Goal: Task Accomplishment & Management: Manage account settings

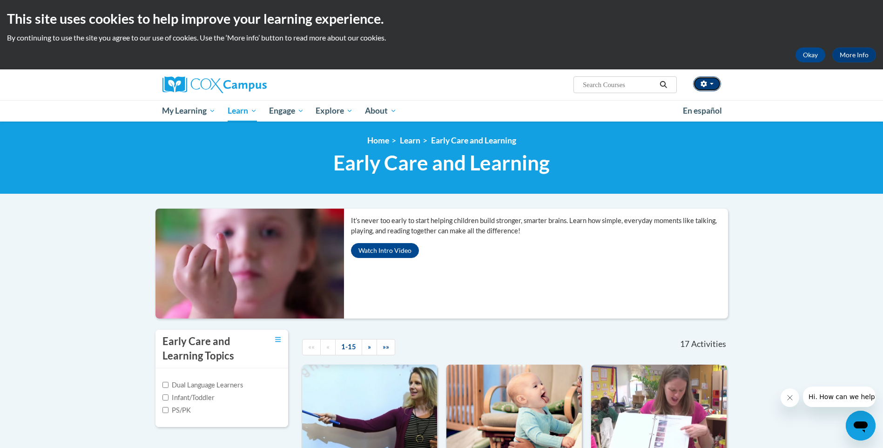
click at [703, 86] on icon "button" at bounding box center [704, 84] width 6 height 7
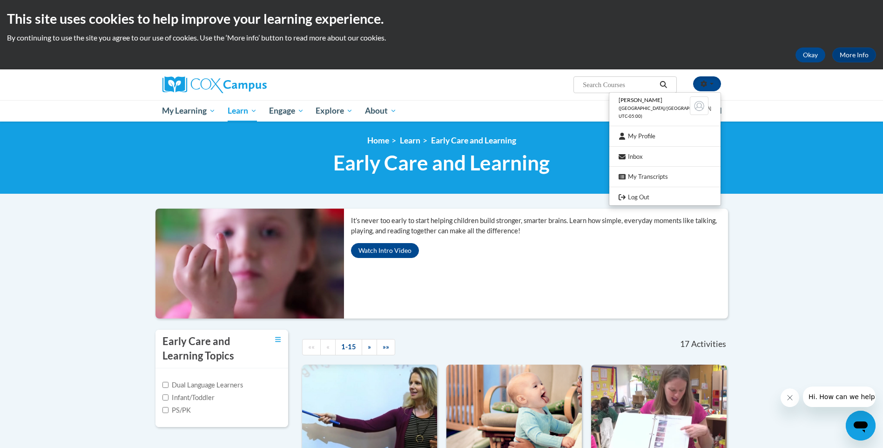
click at [498, 104] on ul "My Learning My Learning My Course Progress Certificates My Action Plans Group D…" at bounding box center [416, 110] width 521 height 21
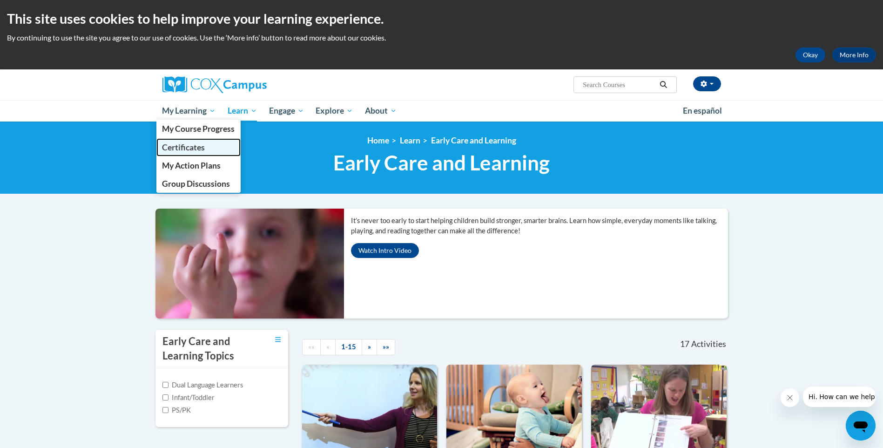
click at [193, 144] on span "Certificates" at bounding box center [183, 147] width 43 height 10
click at [213, 143] on link "Certificates" at bounding box center [198, 147] width 85 height 18
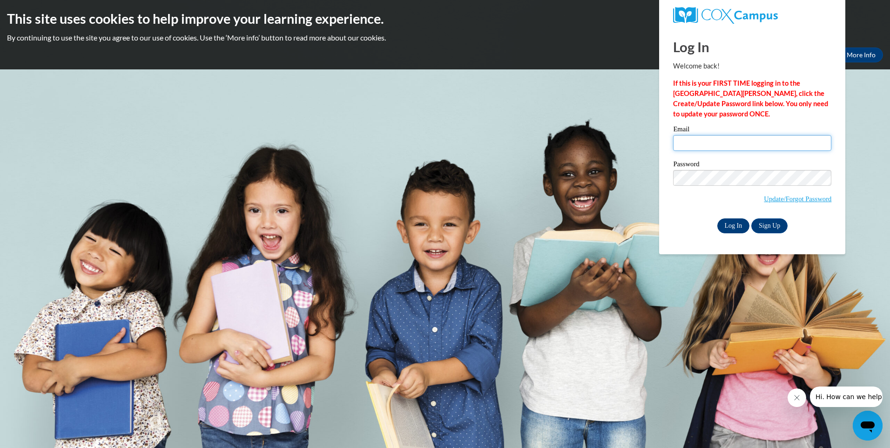
type input "debrawhitfield499@yahoo.com"
click at [724, 228] on input "Log In" at bounding box center [733, 225] width 33 height 15
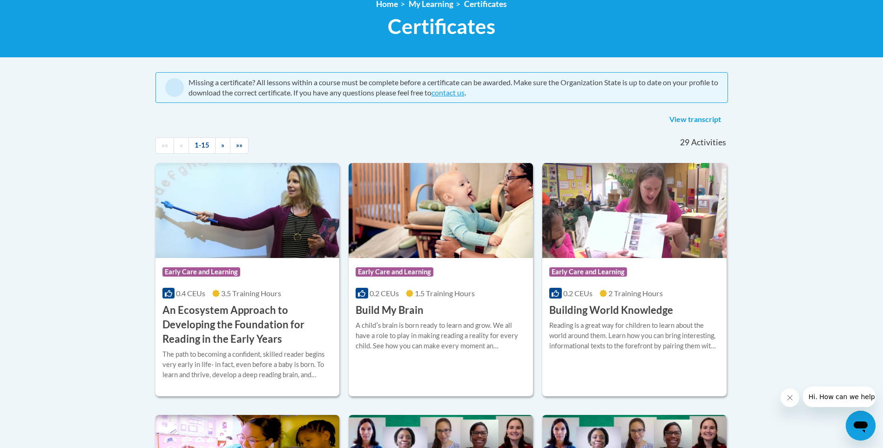
scroll to position [47, 0]
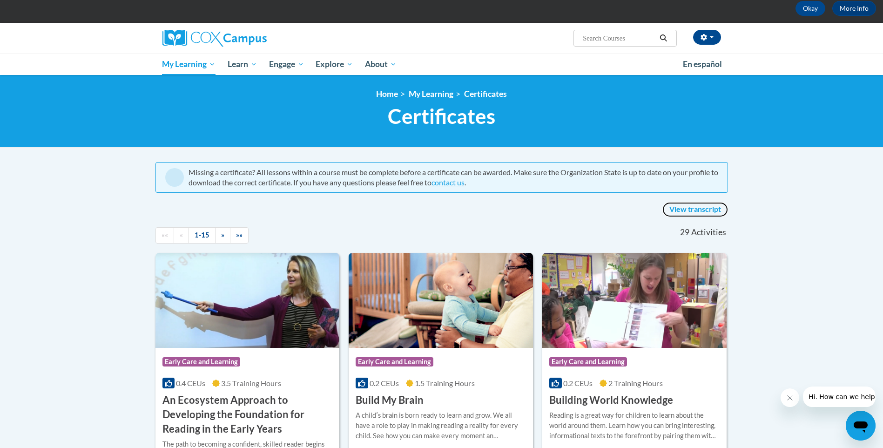
click at [687, 209] on link "View transcript" at bounding box center [696, 209] width 66 height 15
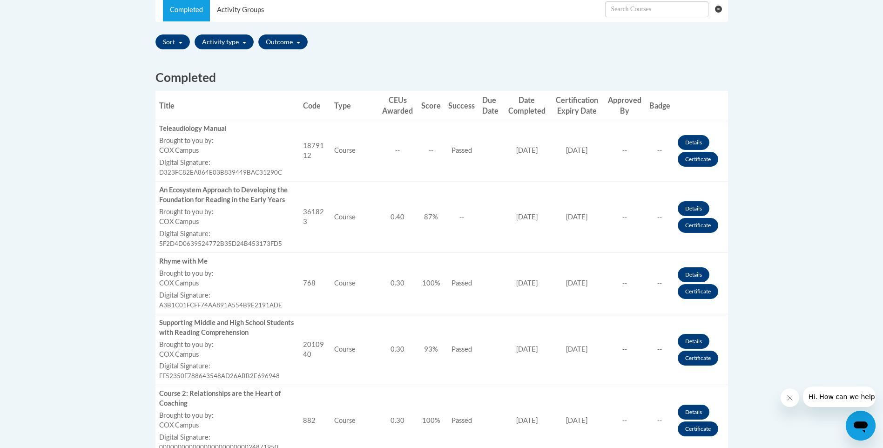
scroll to position [326, 0]
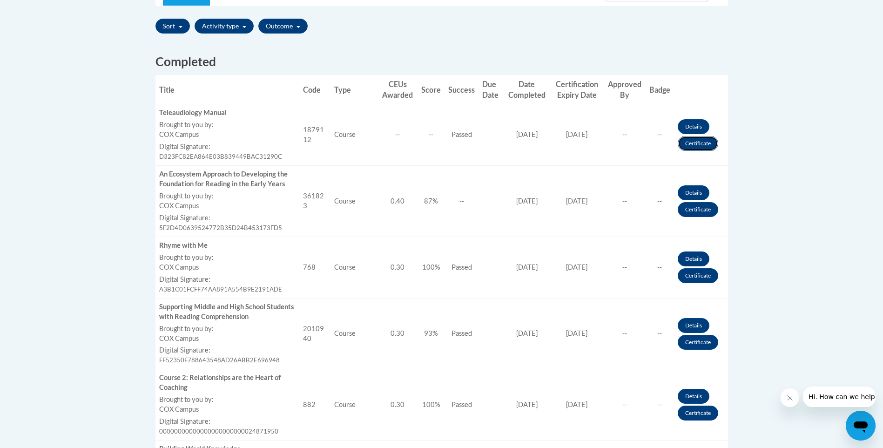
click at [700, 144] on link "Certificate" at bounding box center [698, 143] width 41 height 15
click at [697, 142] on link "Certificate" at bounding box center [698, 143] width 41 height 15
click at [703, 210] on link "Certificate" at bounding box center [698, 209] width 41 height 15
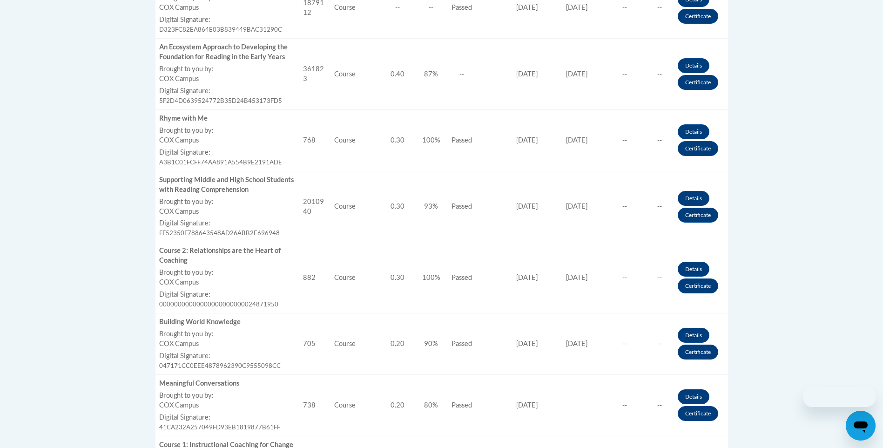
scroll to position [466, 0]
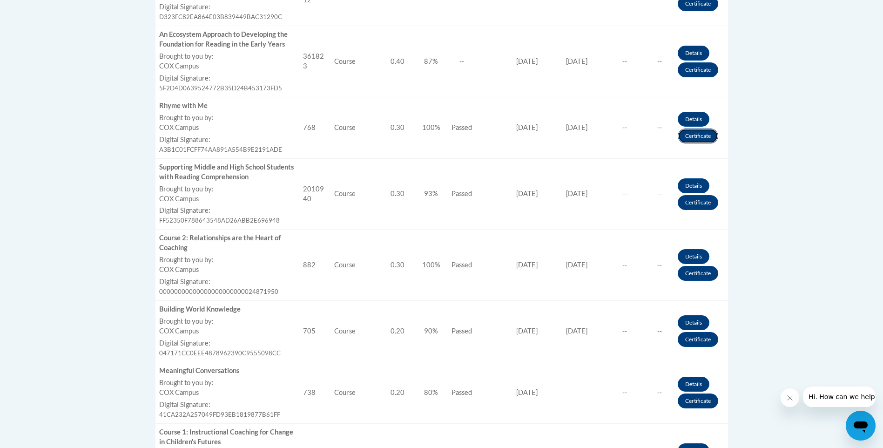
click at [706, 138] on link "Certificate" at bounding box center [698, 136] width 41 height 15
click at [705, 138] on link "Certificate" at bounding box center [698, 136] width 41 height 15
click at [688, 207] on link "Certificate" at bounding box center [698, 202] width 41 height 15
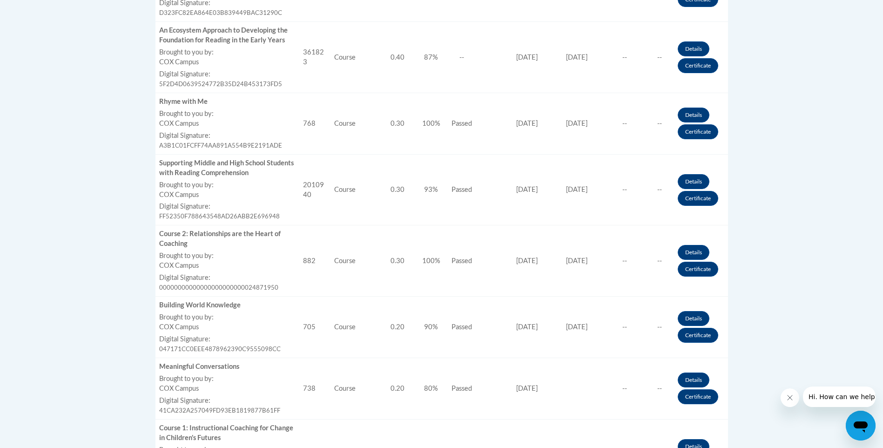
scroll to position [466, 0]
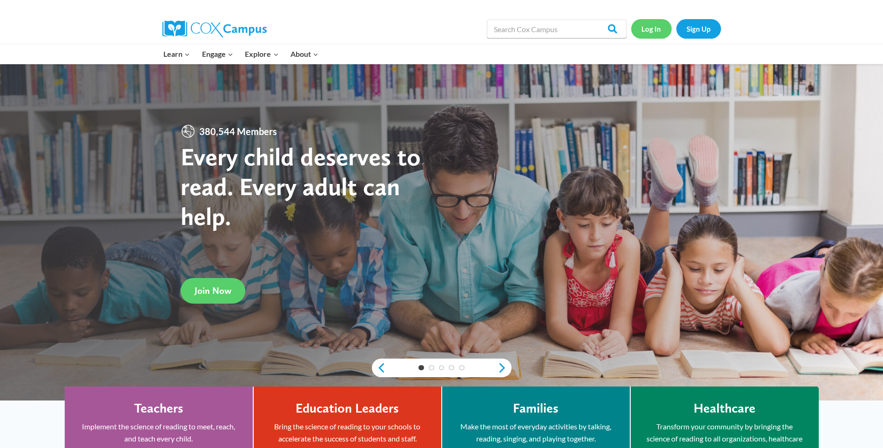
click at [657, 25] on link "Log In" at bounding box center [651, 28] width 41 height 19
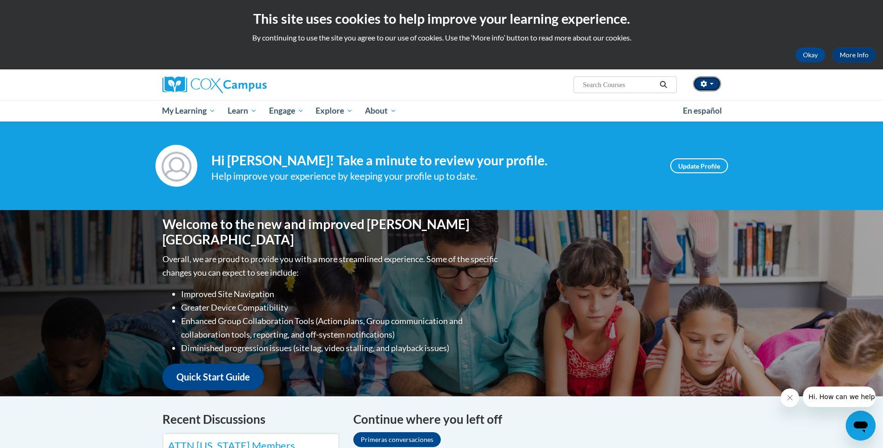
click at [710, 84] on span "button" at bounding box center [712, 84] width 4 height 2
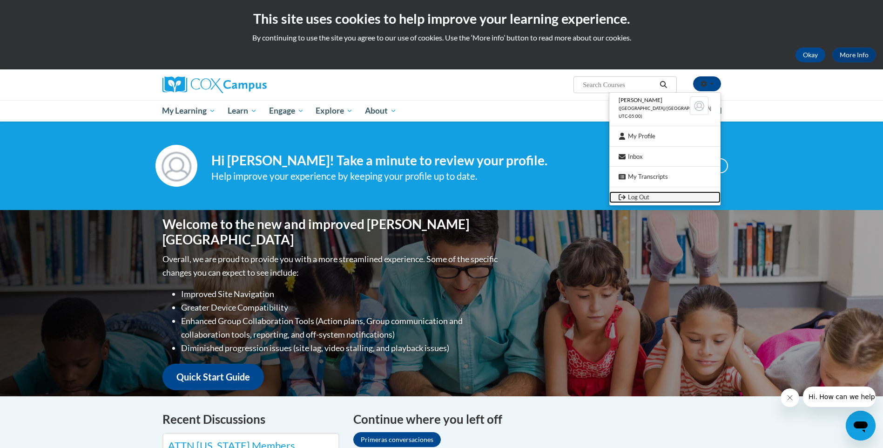
click at [661, 196] on link "Log Out" at bounding box center [664, 197] width 111 height 12
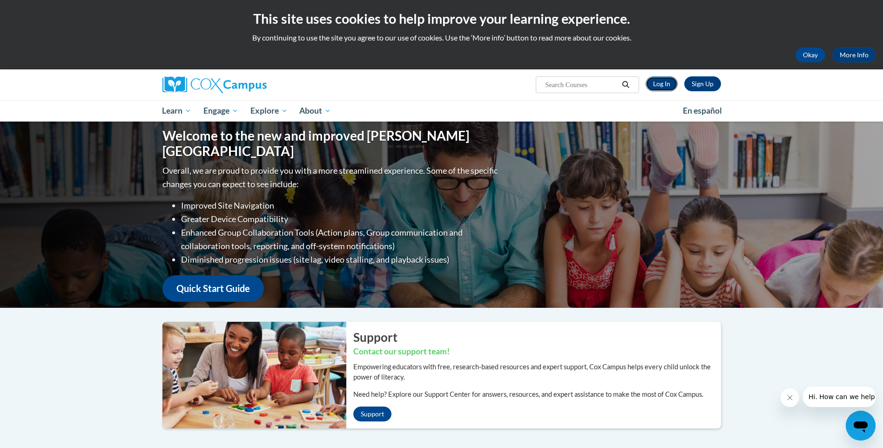
click at [656, 77] on link "Log In" at bounding box center [662, 83] width 32 height 15
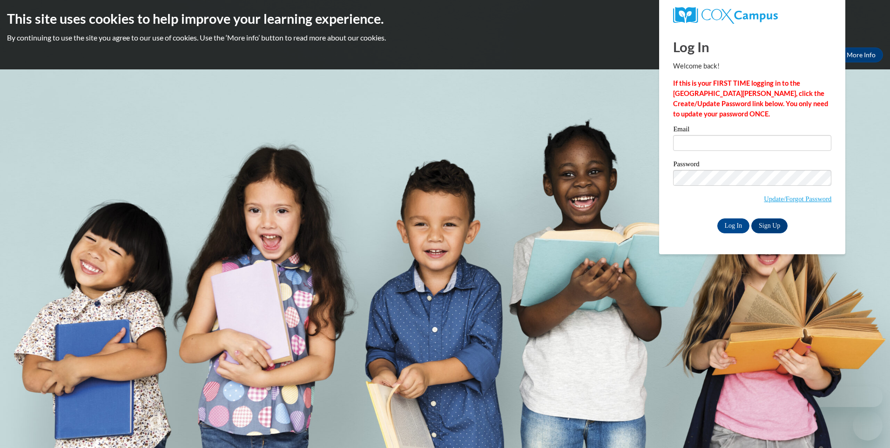
type input "debrawhitfield499@yahoo.com"
click at [731, 146] on input "debrawhitfield499@yahoo.com" at bounding box center [752, 143] width 158 height 16
drag, startPoint x: 781, startPoint y: 144, endPoint x: 487, endPoint y: 101, distance: 297.4
click at [487, 101] on body "This site uses cookies to help improve your learning experience. By continuing …" at bounding box center [445, 224] width 890 height 448
click at [671, 194] on div "Please enter your email! Please enter your password! Email Password Update/Forg…" at bounding box center [752, 179] width 172 height 107
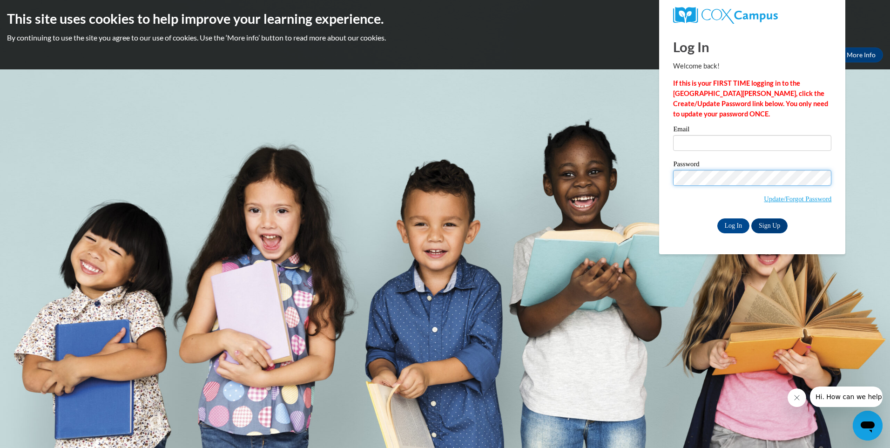
click at [533, 138] on body "This site uses cookies to help improve your learning experience. By continuing …" at bounding box center [445, 224] width 890 height 448
click at [692, 139] on input "Email" at bounding box center [752, 143] width 158 height 16
type input "[DOMAIN_NAME]"
click at [598, 134] on body "This site uses cookies to help improve your learning experience. By continuing …" at bounding box center [445, 224] width 890 height 448
click at [717, 218] on input "Log In" at bounding box center [733, 225] width 33 height 15
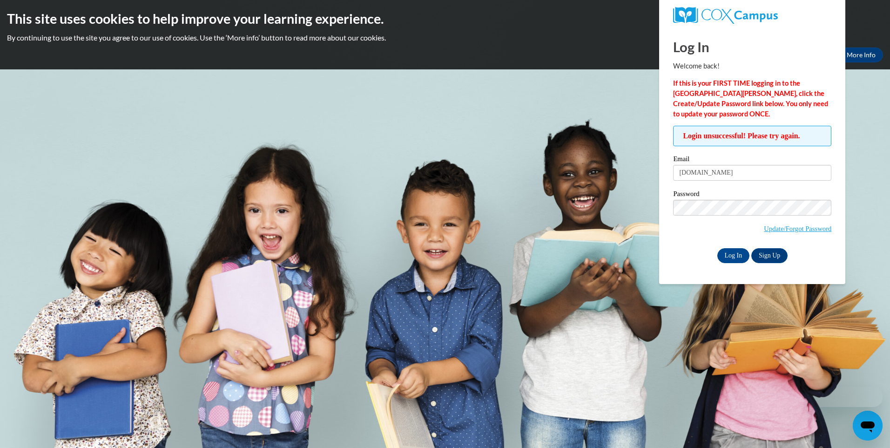
click at [720, 215] on span "Update/Forgot Password" at bounding box center [752, 219] width 158 height 39
click at [717, 248] on input "Log In" at bounding box center [733, 255] width 33 height 15
